Goal: Task Accomplishment & Management: Manage account settings

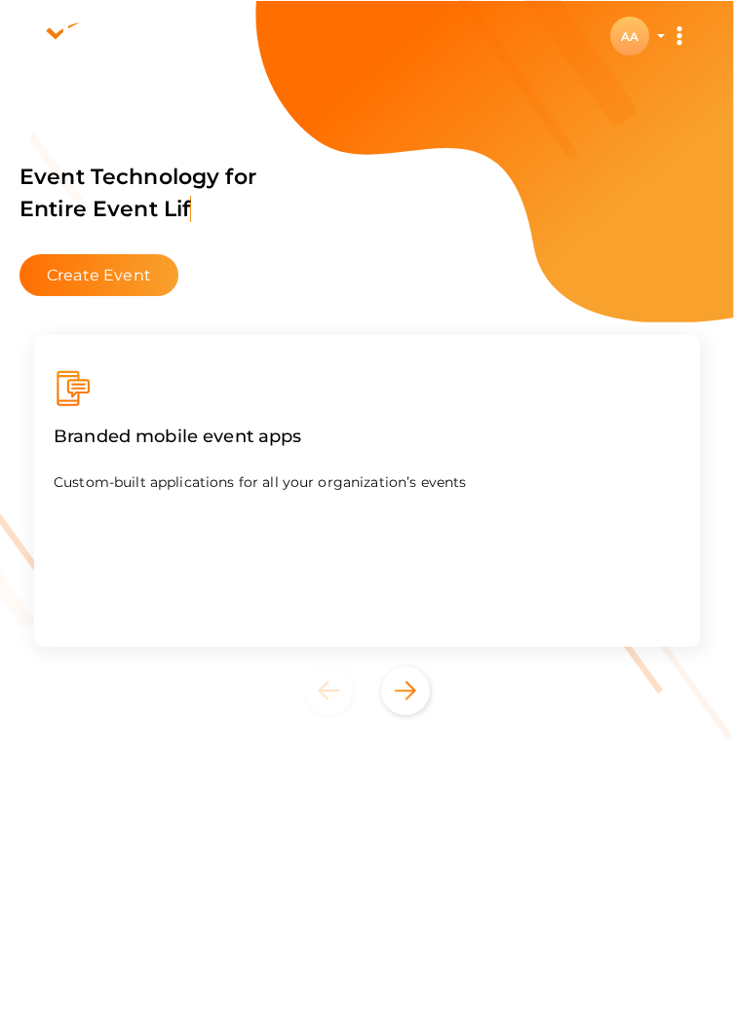
click at [629, 19] on div "AA" at bounding box center [629, 36] width 39 height 39
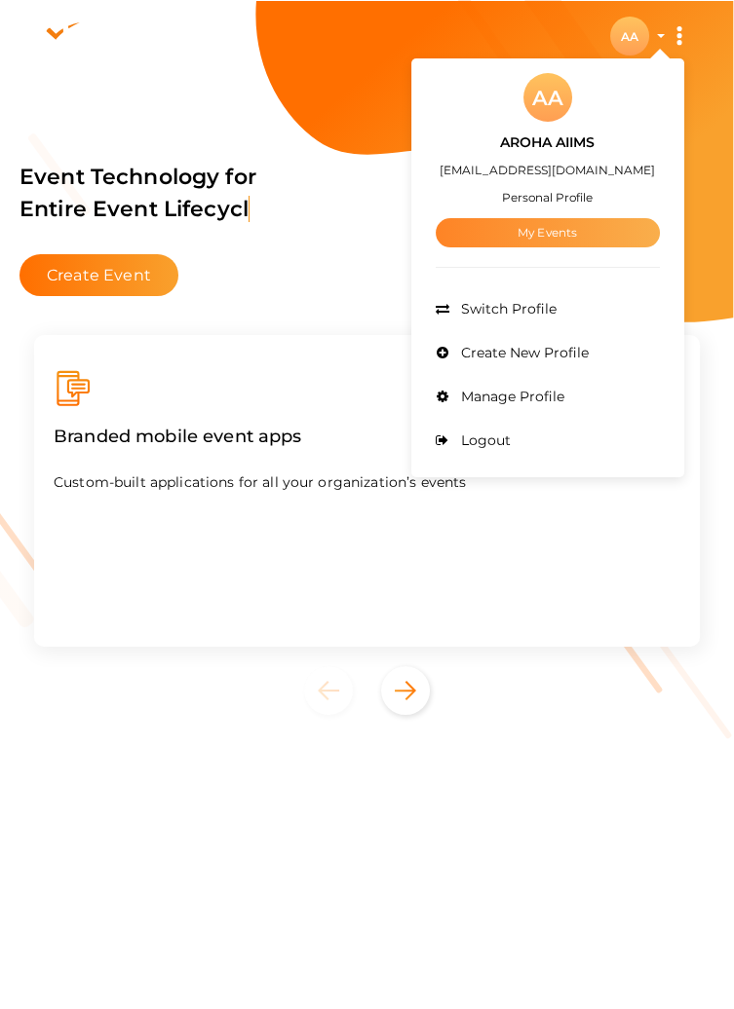
click at [484, 236] on link "My Events" at bounding box center [547, 232] width 224 height 29
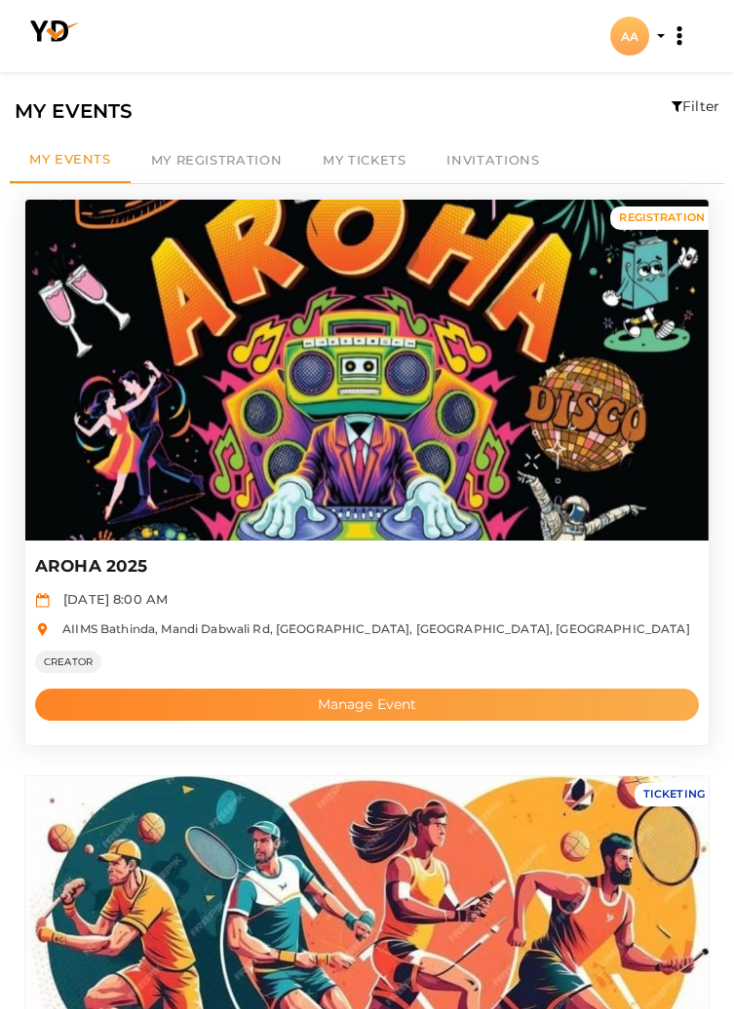
click at [137, 704] on button "Manage Event" at bounding box center [366, 705] width 663 height 32
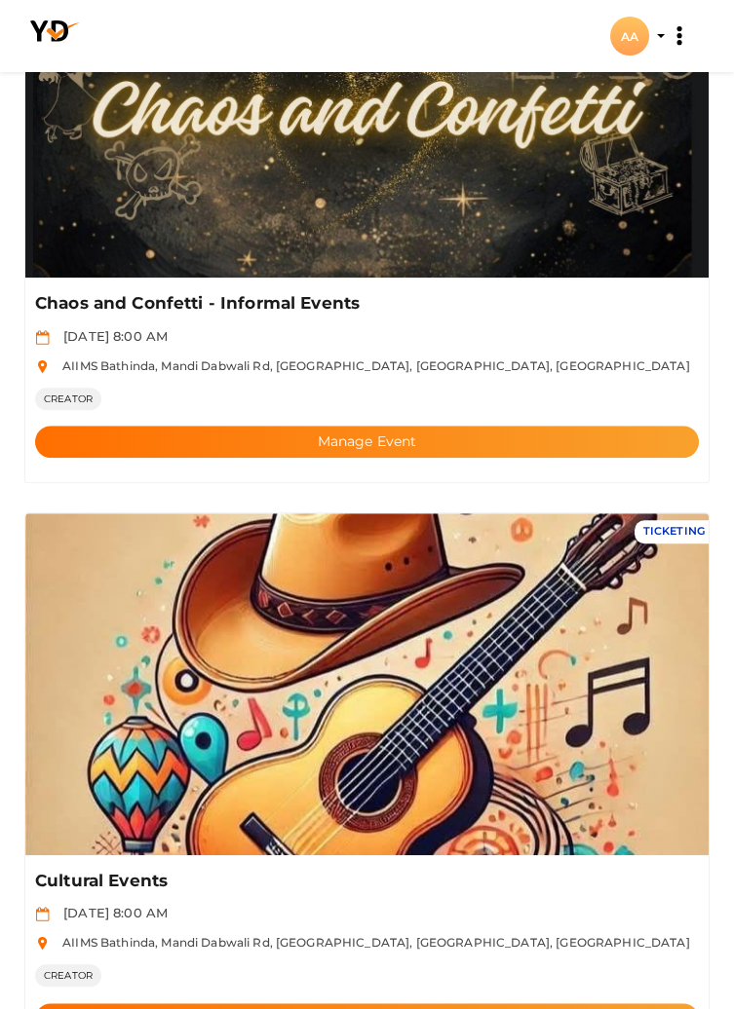
scroll to position [2613, 0]
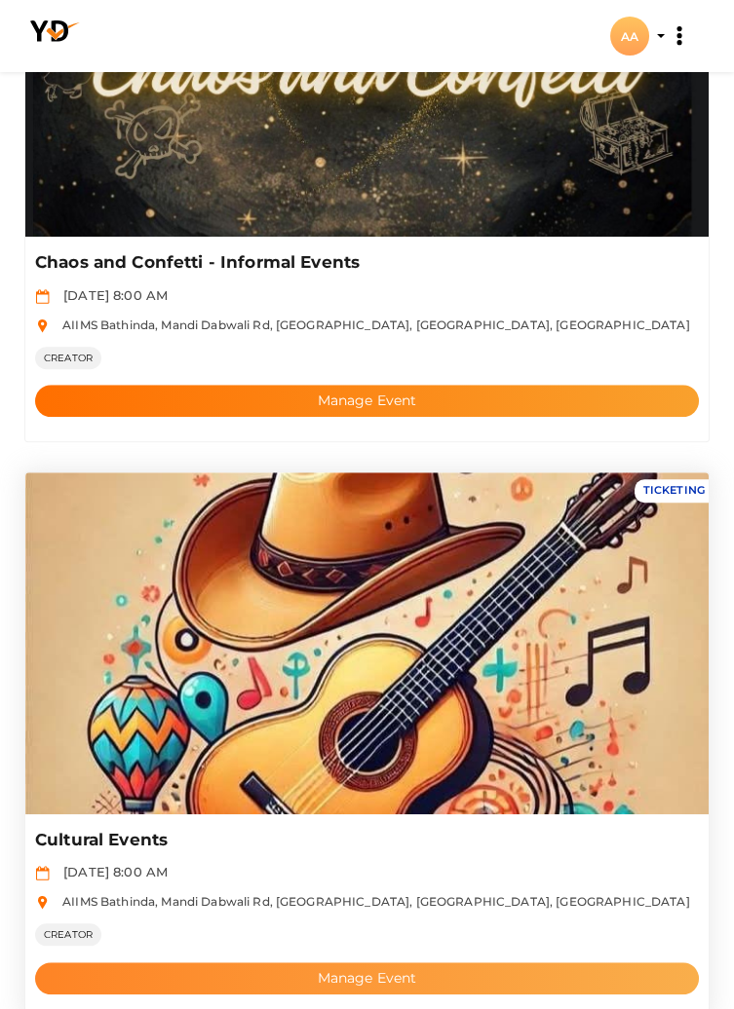
click at [474, 975] on button "Manage Event" at bounding box center [366, 978] width 663 height 32
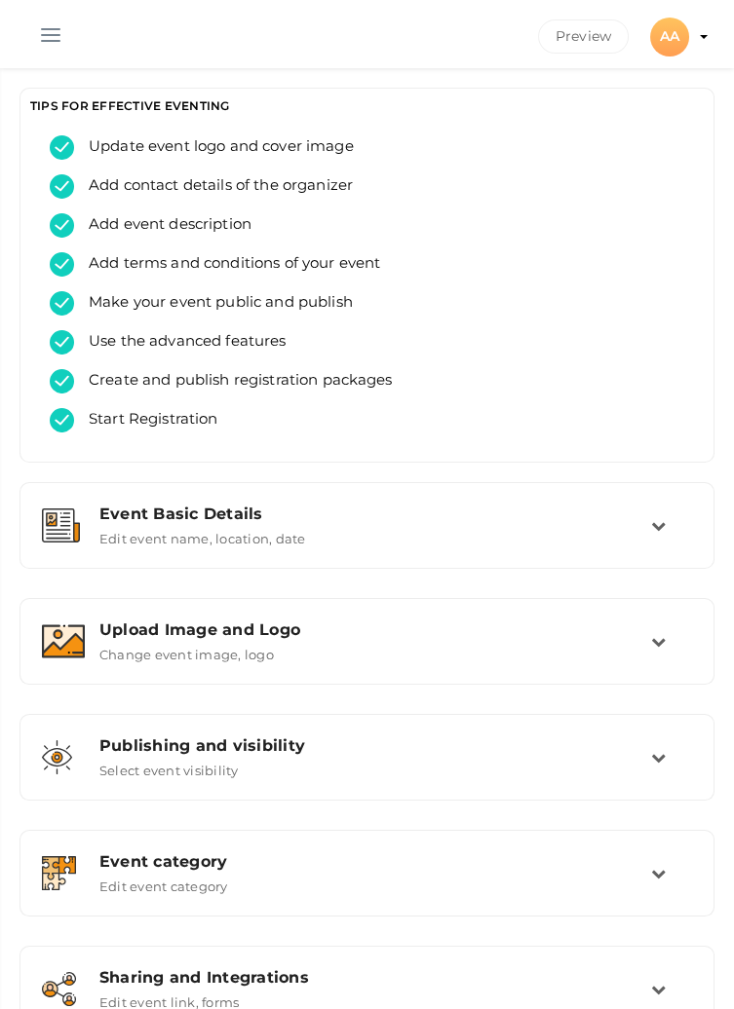
click at [41, 37] on button "button" at bounding box center [50, 31] width 51 height 51
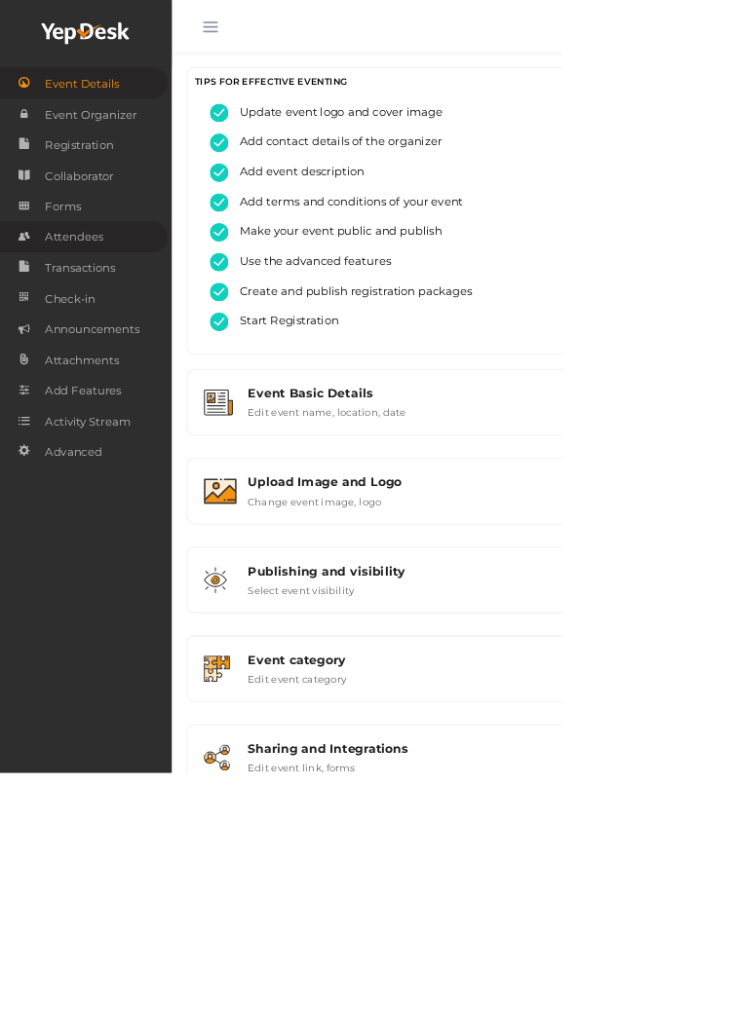
click at [78, 312] on span "Attendees" at bounding box center [96, 309] width 76 height 39
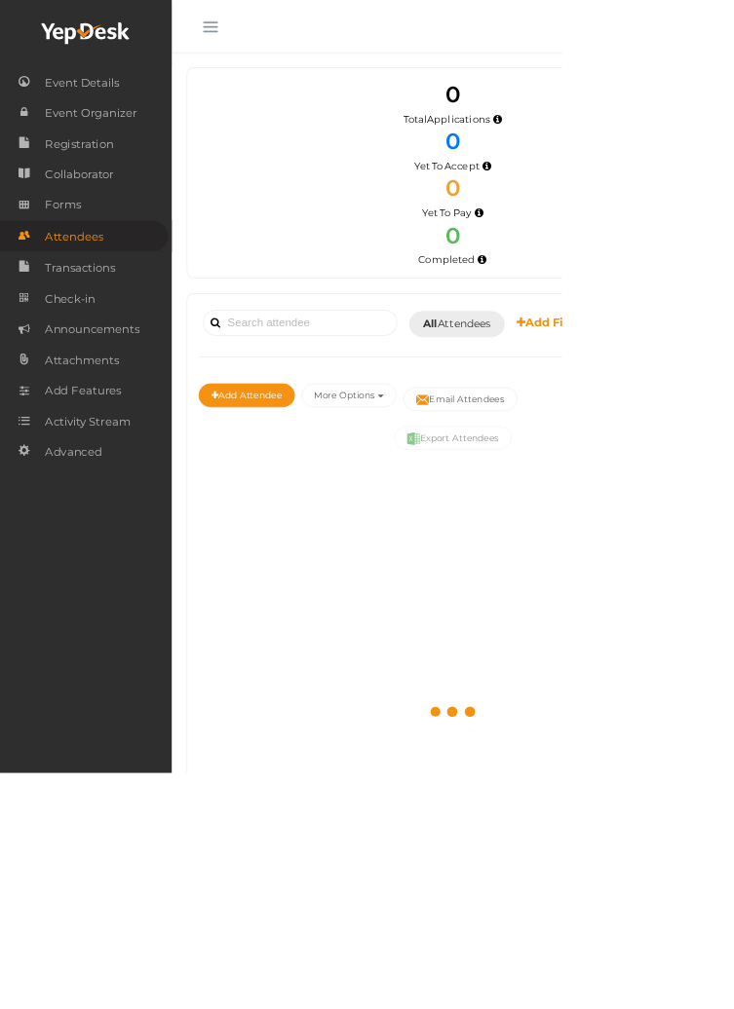
click at [264, 35] on button "button" at bounding box center [274, 31] width 51 height 51
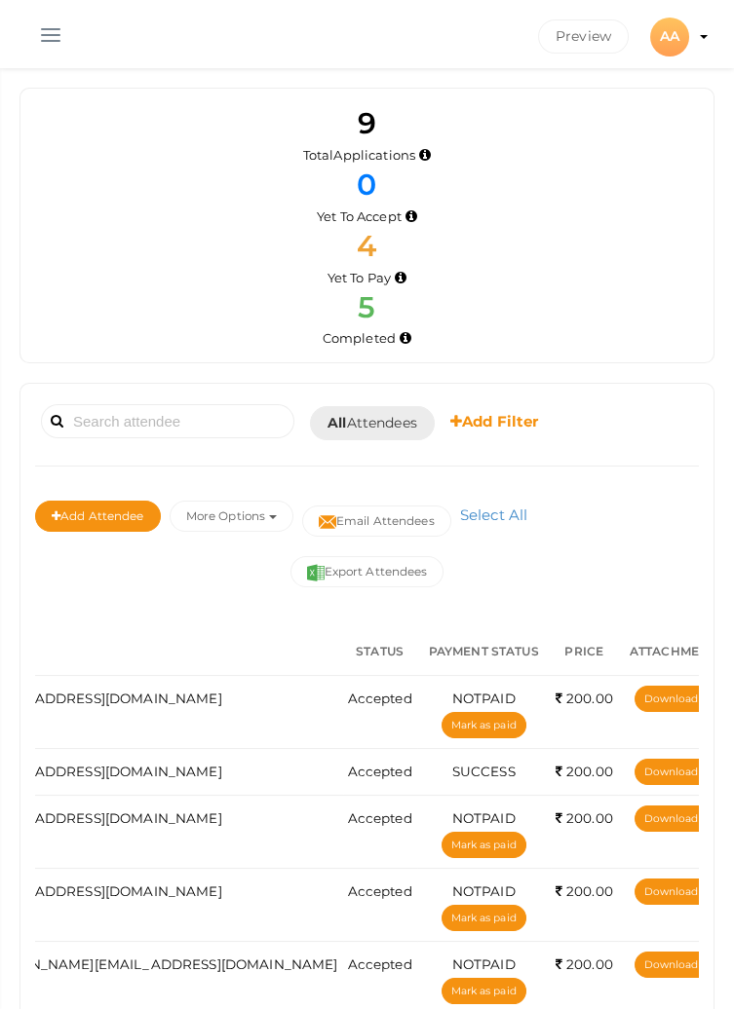
click at [40, 41] on button "button" at bounding box center [50, 31] width 51 height 51
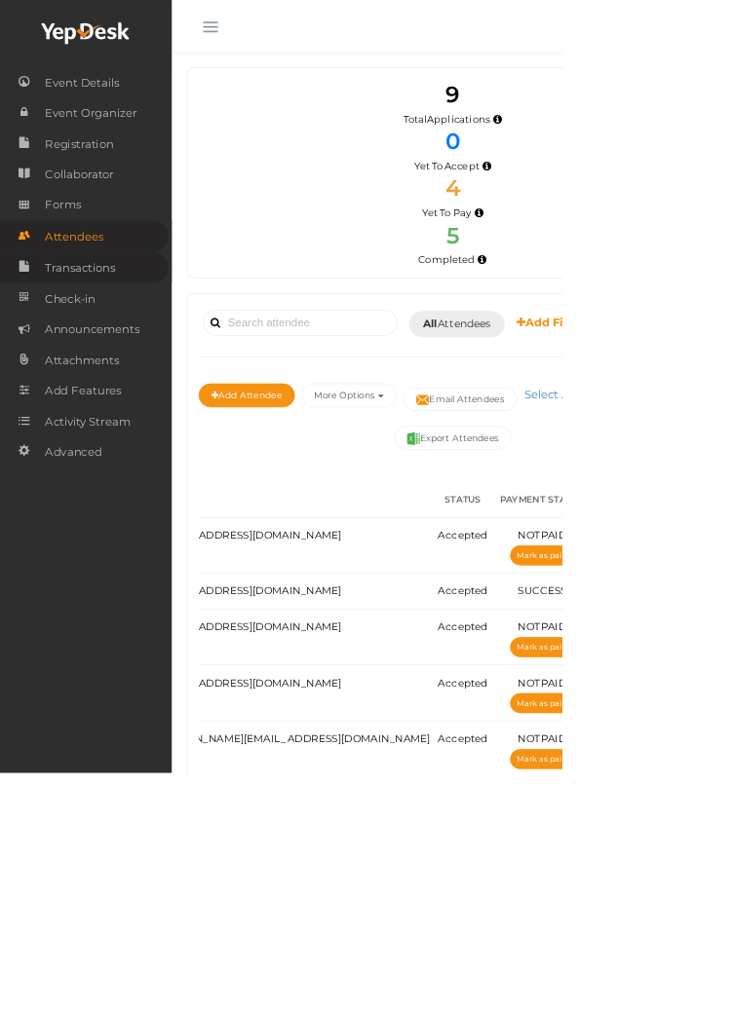
click at [64, 353] on span "Transactions" at bounding box center [104, 349] width 93 height 39
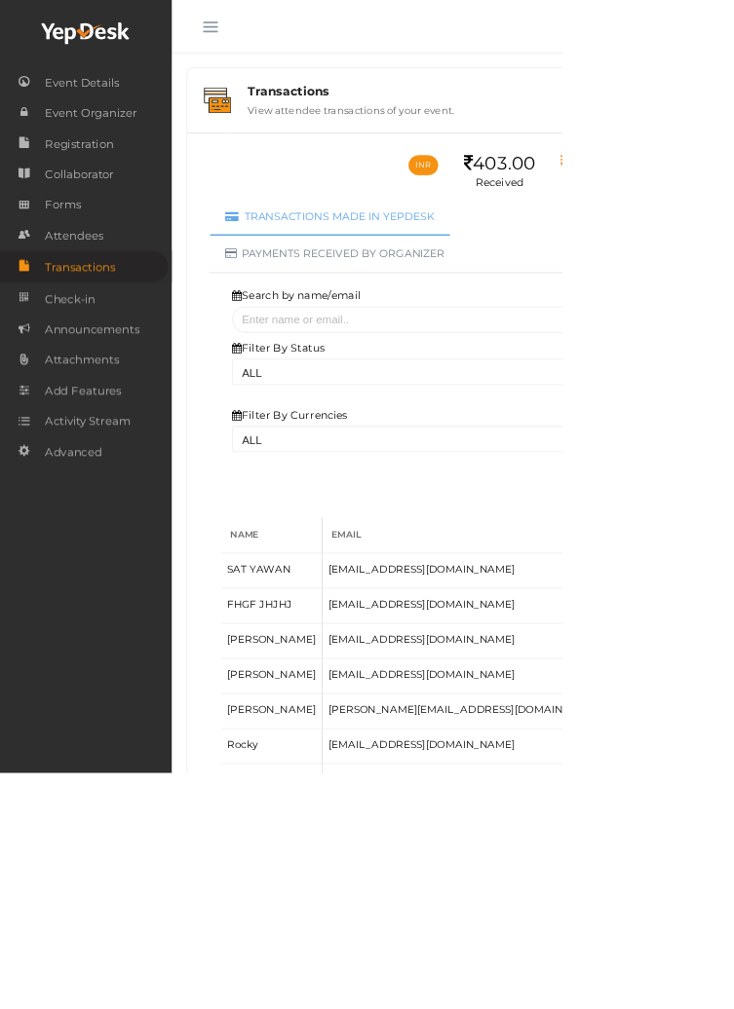
click at [274, 40] on button "button" at bounding box center [274, 31] width 51 height 51
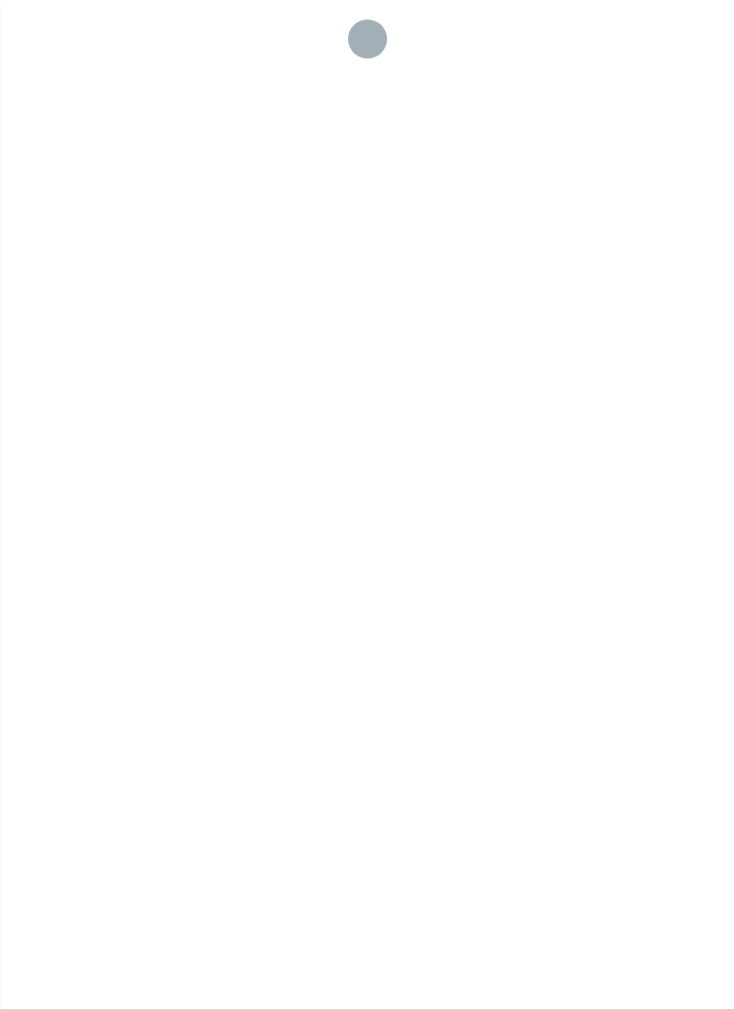
select select "ALL"
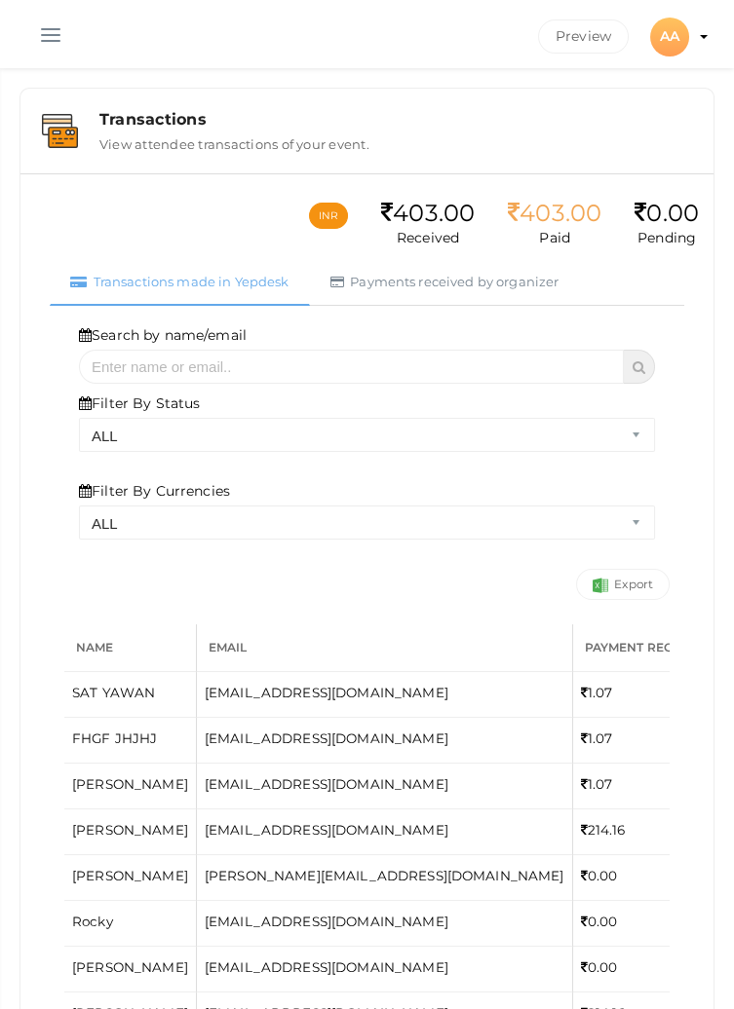
click at [39, 27] on button "button" at bounding box center [50, 31] width 51 height 51
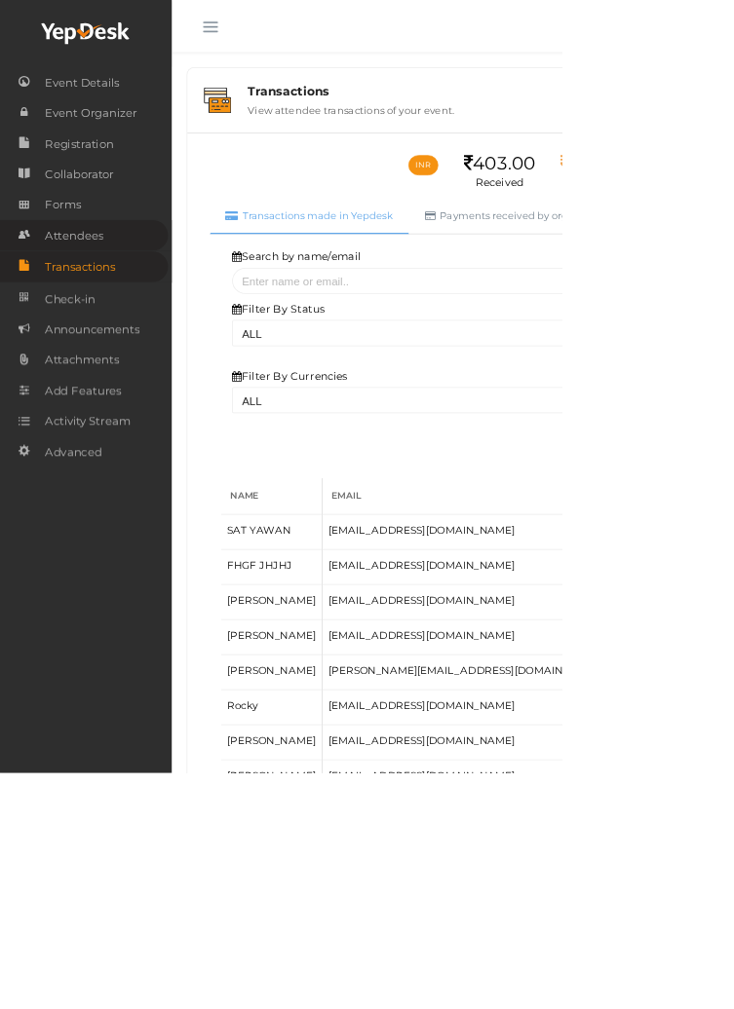
click at [67, 305] on span "Attendees" at bounding box center [96, 307] width 76 height 39
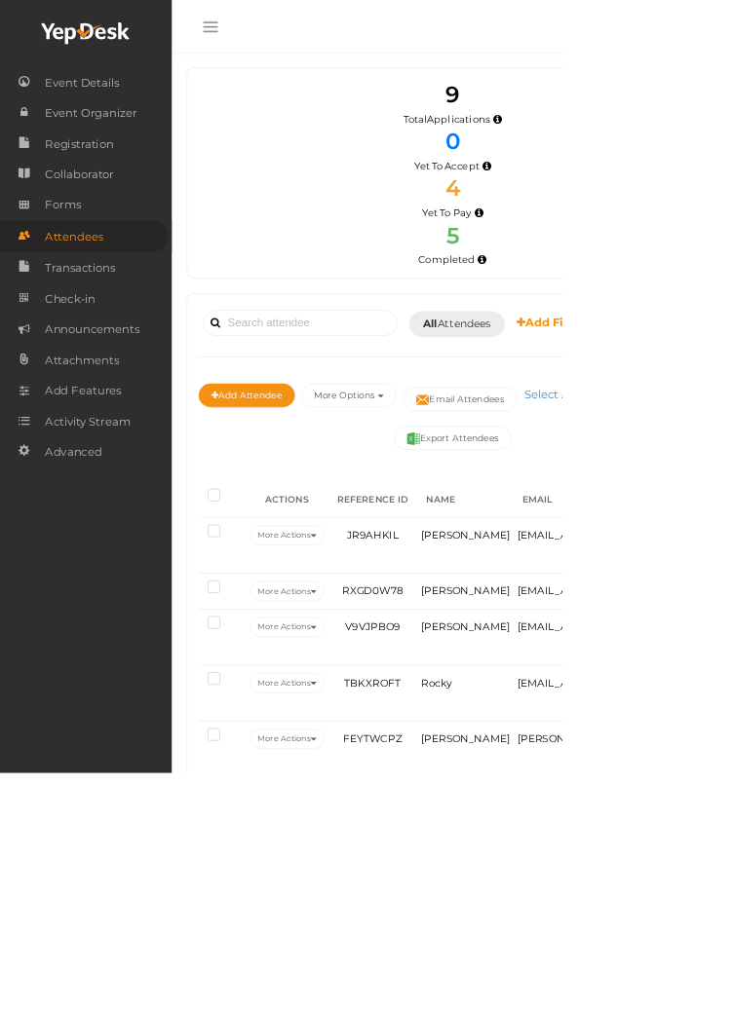
click at [288, 21] on button "button" at bounding box center [274, 31] width 51 height 51
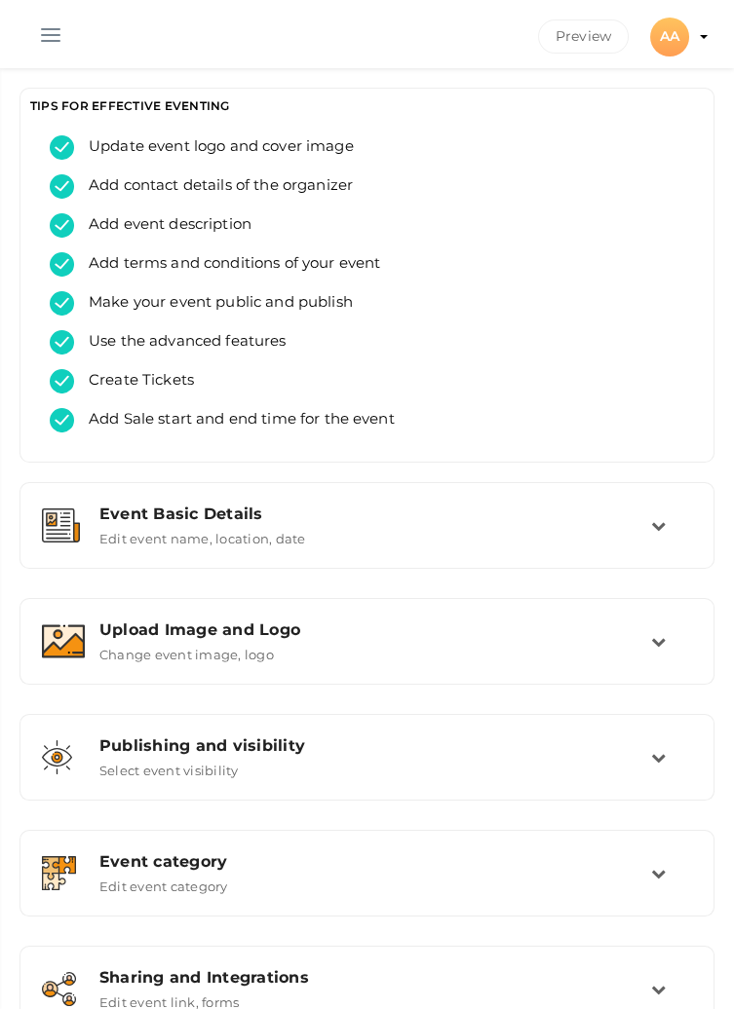
click at [52, 34] on span "button" at bounding box center [50, 35] width 19 height 2
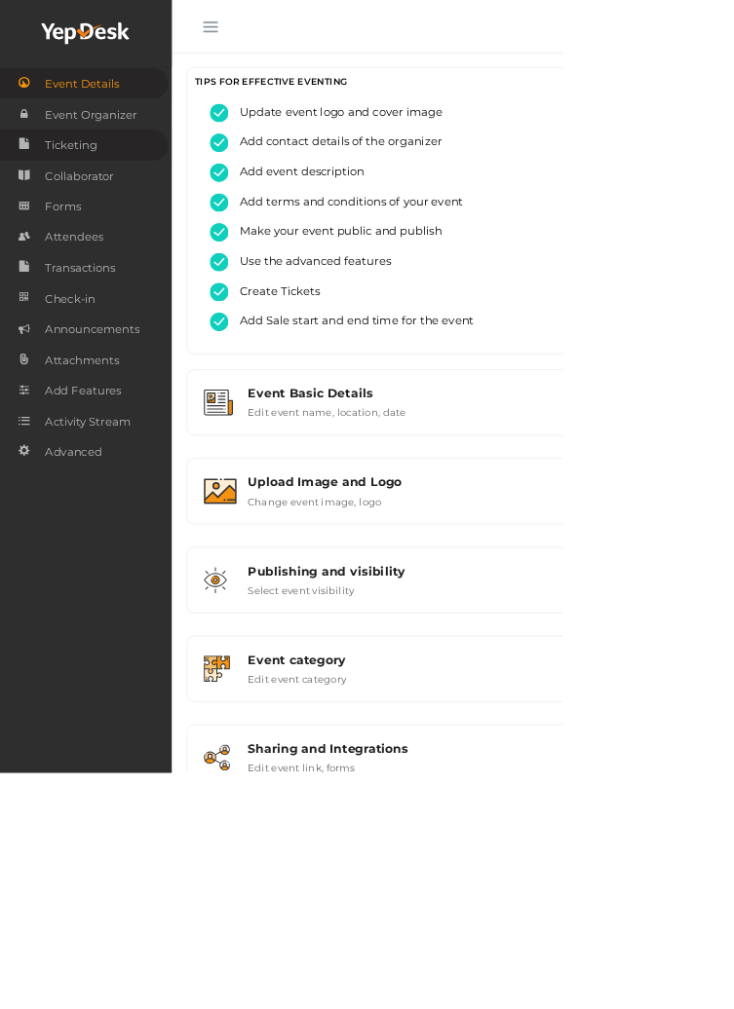
click at [70, 195] on span "Ticketing" at bounding box center [92, 189] width 68 height 39
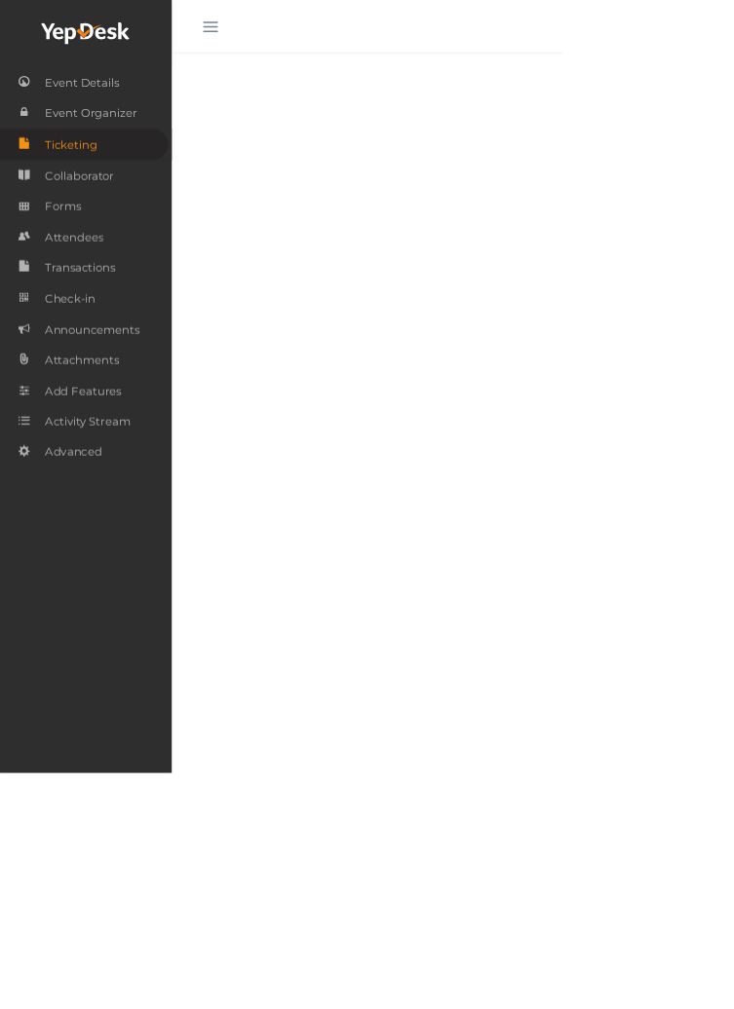
click at [265, 41] on button "button" at bounding box center [274, 31] width 51 height 51
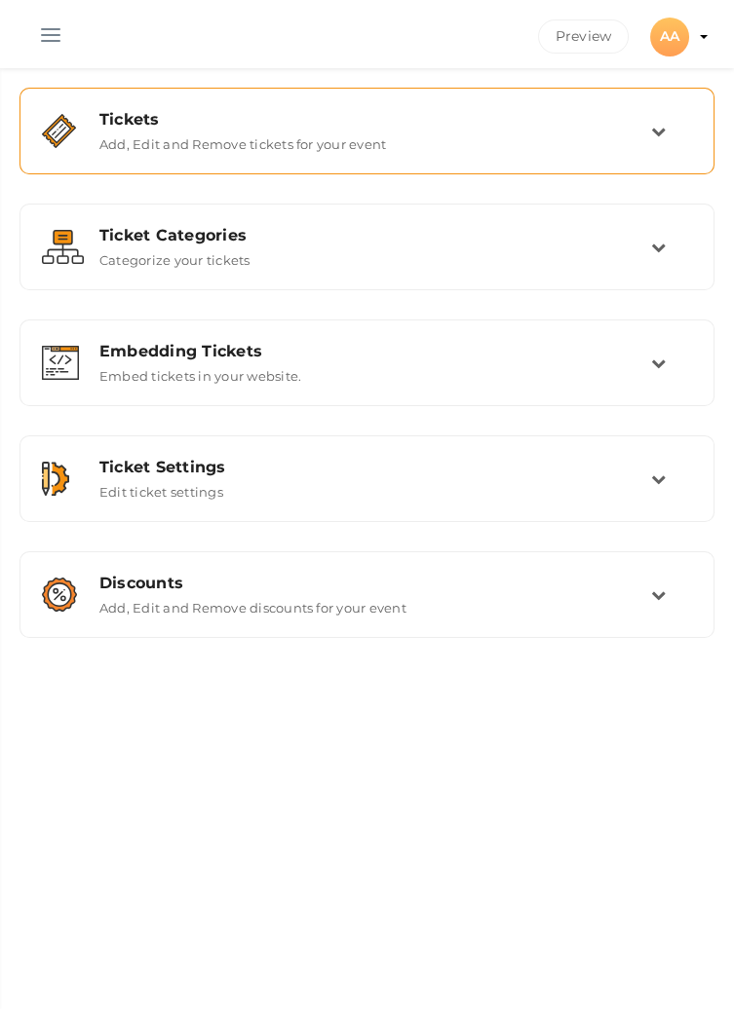
click at [663, 128] on icon at bounding box center [658, 131] width 15 height 15
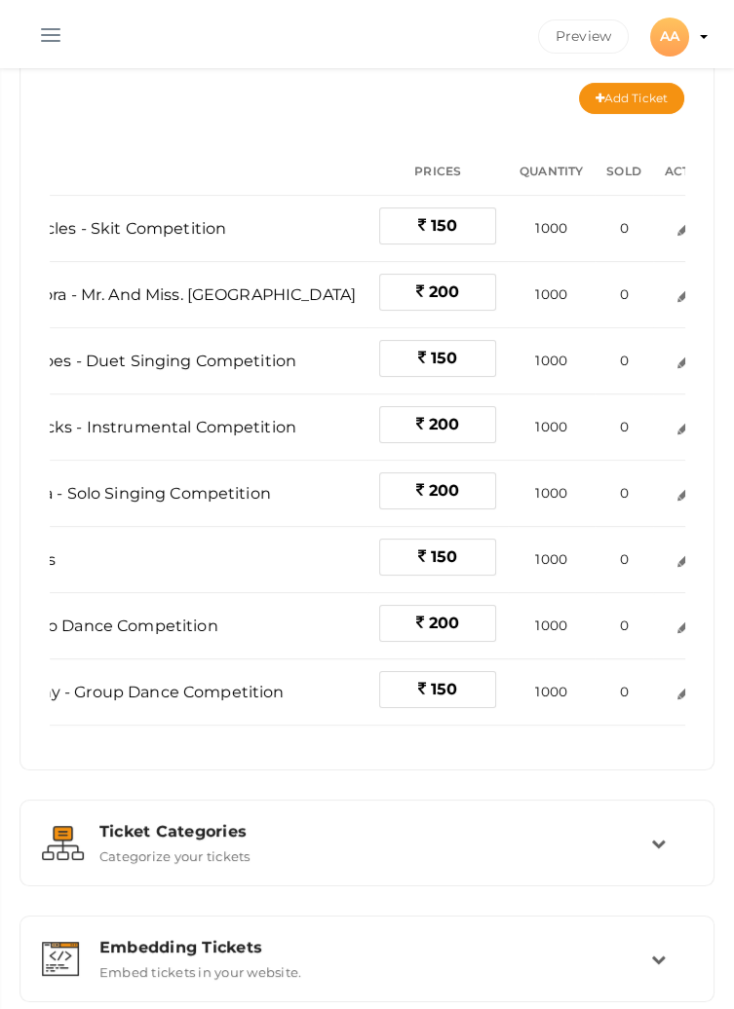
scroll to position [0, 224]
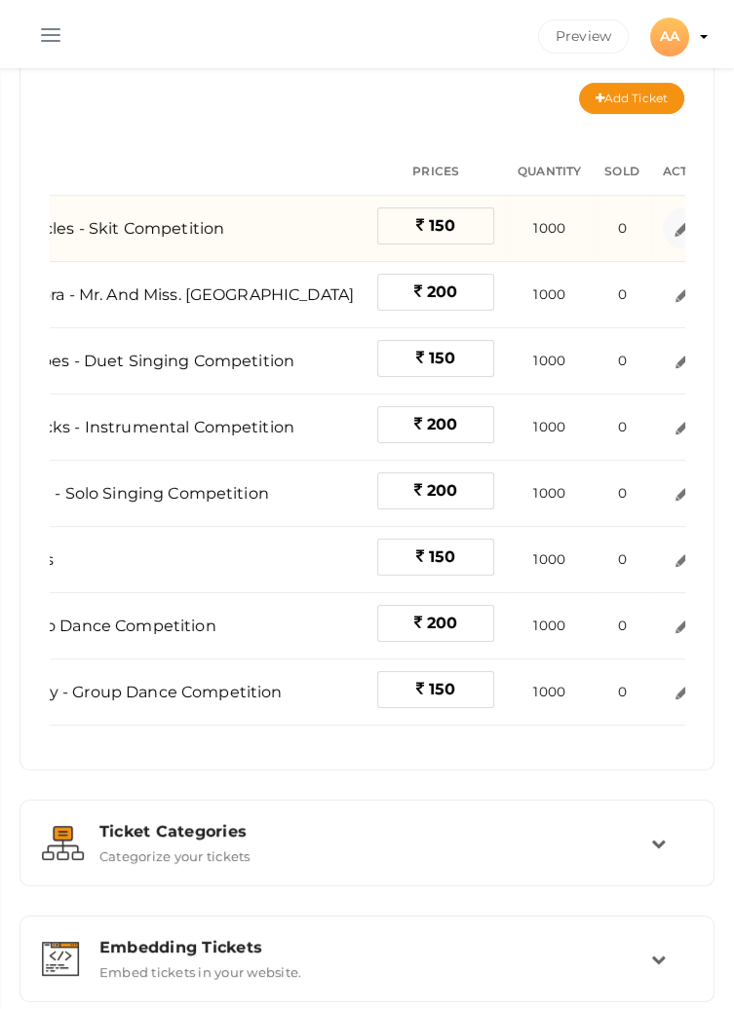
click at [671, 221] on img at bounding box center [682, 228] width 22 height 22
